Goal: Use online tool/utility: Utilize a website feature to perform a specific function

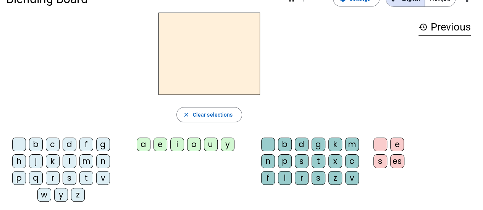
scroll to position [21, 0]
click at [51, 177] on div "r" at bounding box center [53, 179] width 14 height 14
click at [143, 146] on div "a" at bounding box center [144, 145] width 14 height 14
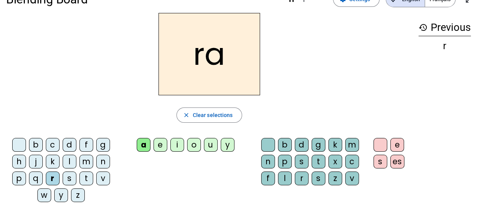
click at [318, 146] on div "g" at bounding box center [318, 145] width 14 height 14
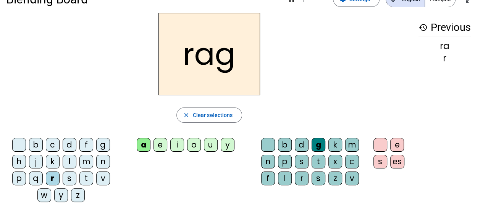
click at [396, 141] on div "e" at bounding box center [397, 145] width 14 height 14
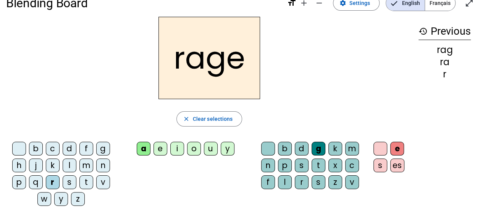
scroll to position [18, 0]
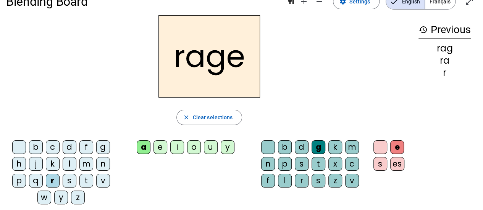
click at [216, 63] on h2 "rage" at bounding box center [209, 56] width 102 height 82
click at [224, 60] on h2 "rage" at bounding box center [209, 56] width 102 height 82
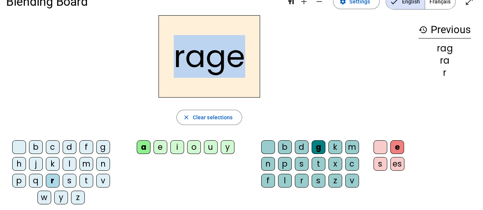
drag, startPoint x: 224, startPoint y: 60, endPoint x: 218, endPoint y: 60, distance: 6.1
click at [218, 60] on h2 "rage" at bounding box center [209, 56] width 102 height 82
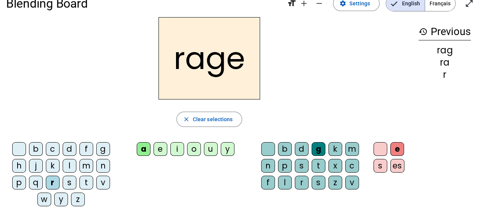
scroll to position [18, 0]
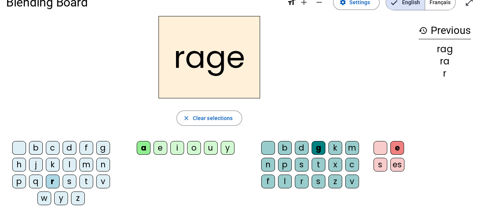
click at [353, 181] on div "v" at bounding box center [352, 182] width 14 height 14
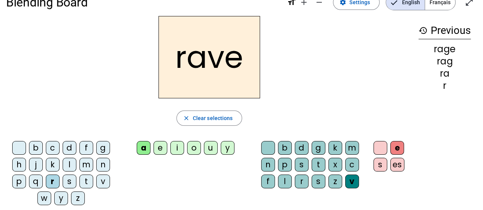
click at [353, 181] on div "v" at bounding box center [352, 182] width 14 height 14
click at [37, 148] on div "b" at bounding box center [36, 148] width 14 height 14
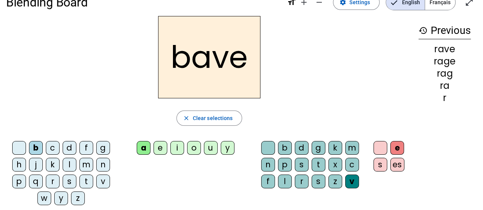
click at [104, 145] on div "g" at bounding box center [103, 148] width 14 height 14
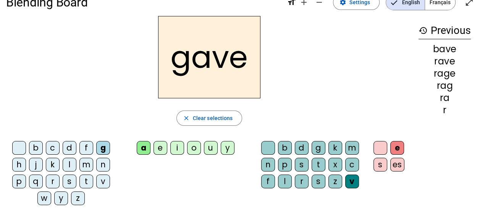
click at [50, 145] on div "c" at bounding box center [53, 148] width 14 height 14
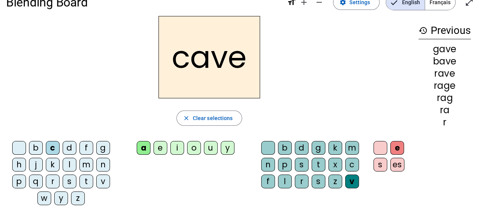
click at [284, 163] on div "p" at bounding box center [285, 165] width 14 height 14
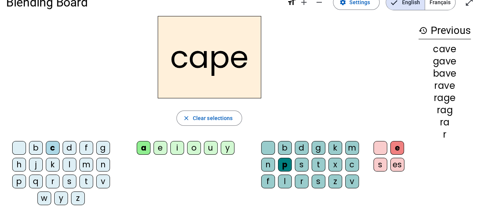
click at [345, 179] on div "v" at bounding box center [352, 182] width 14 height 14
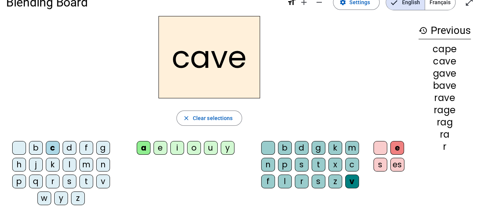
click at [318, 145] on div "g" at bounding box center [318, 148] width 14 height 14
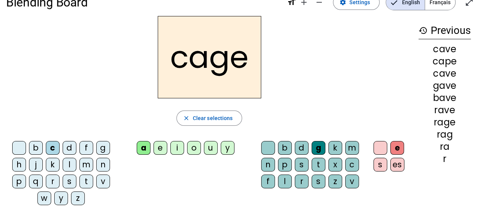
click at [102, 162] on div "n" at bounding box center [103, 165] width 14 height 14
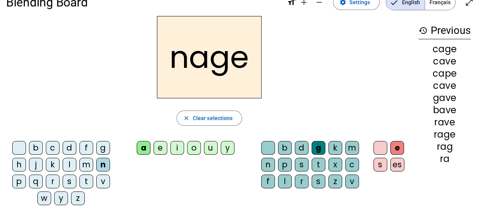
click at [18, 180] on div "p" at bounding box center [19, 182] width 14 height 14
